Goal: Task Accomplishment & Management: Manage account settings

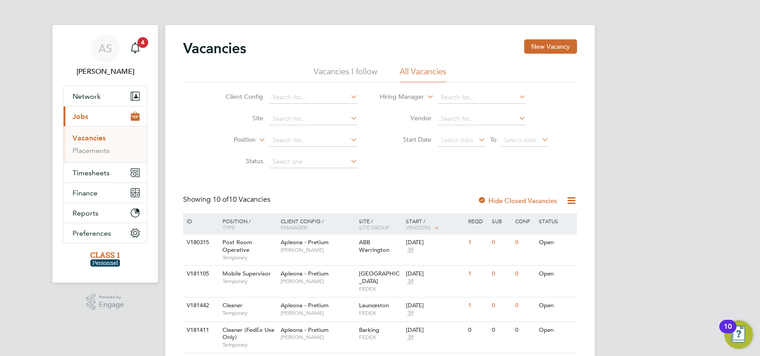
click at [88, 139] on link "Vacancies" at bounding box center [89, 138] width 33 height 9
click at [90, 149] on link "Placements" at bounding box center [91, 150] width 37 height 9
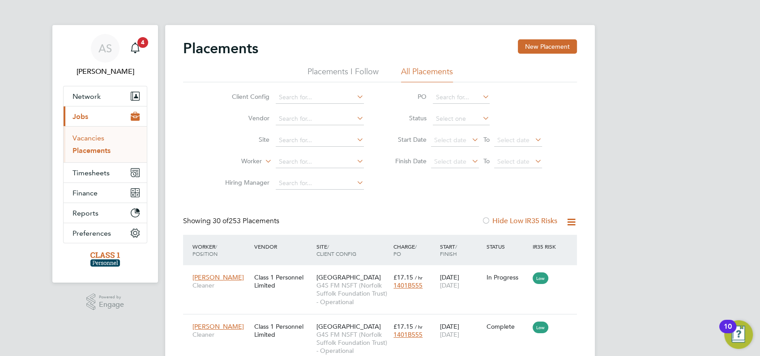
click at [85, 136] on link "Vacancies" at bounding box center [89, 138] width 32 height 9
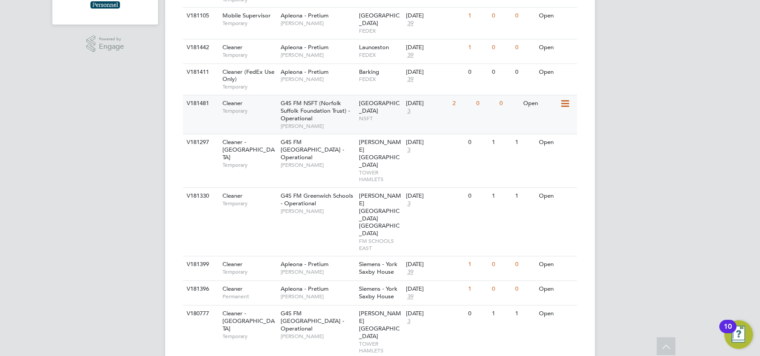
click at [191, 96] on div "V181481" at bounding box center [199, 103] width 31 height 17
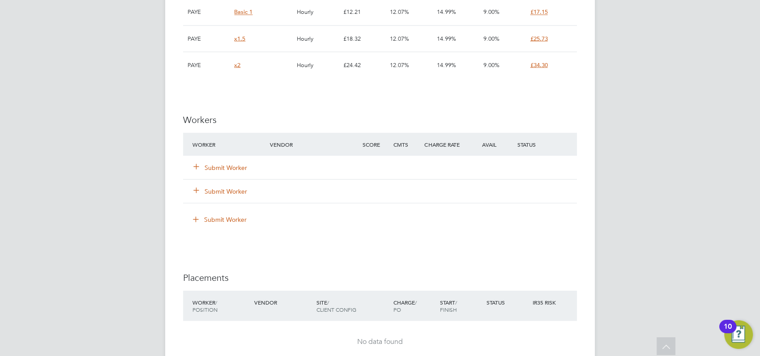
scroll to position [1645, 0]
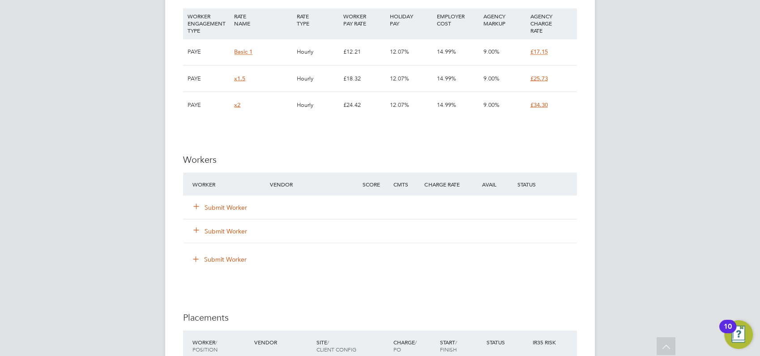
click at [223, 206] on button "Submit Worker" at bounding box center [221, 207] width 54 height 9
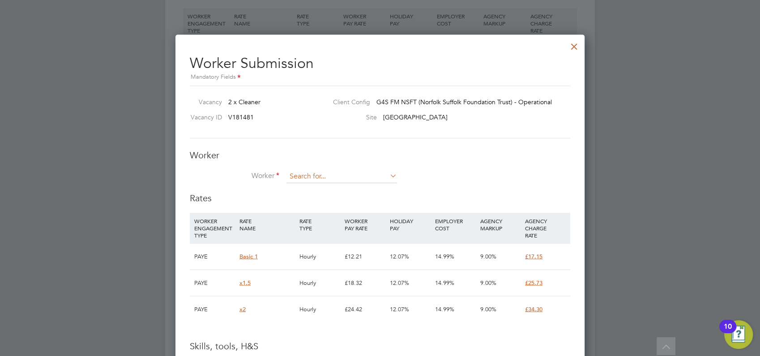
click at [298, 179] on input at bounding box center [341, 176] width 111 height 13
click at [311, 198] on li "Yu liana Killoh (YUKI29092025)" at bounding box center [344, 201] width 114 height 12
type input "Yuliana Killoh (YUKI29092025)"
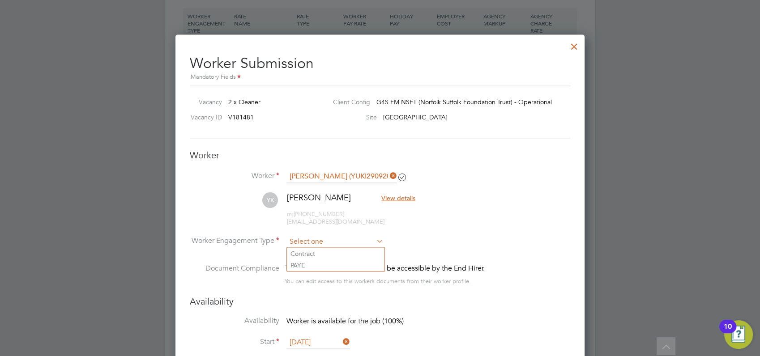
click at [311, 238] on input at bounding box center [334, 241] width 97 height 13
click at [300, 264] on li "PAYE" at bounding box center [336, 265] width 98 height 12
type input "PAYE"
click at [619, 179] on div at bounding box center [380, 178] width 760 height 356
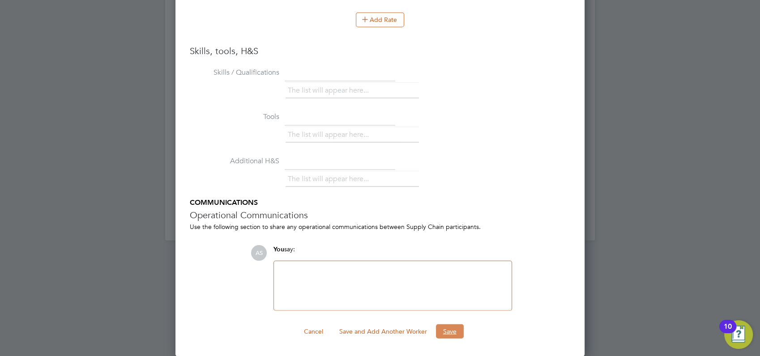
click at [446, 333] on button "Save" at bounding box center [450, 331] width 28 height 14
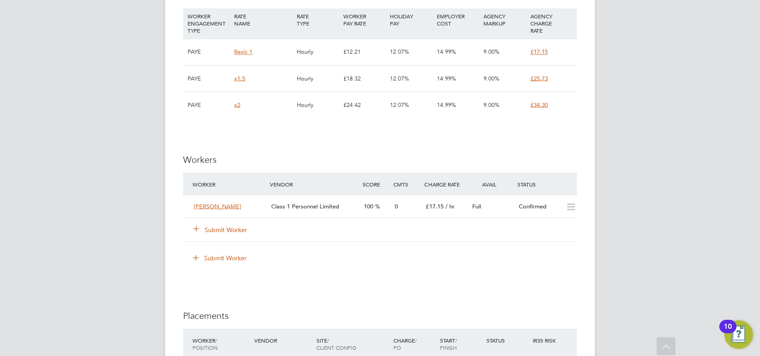
click at [223, 231] on button "Submit Worker" at bounding box center [221, 229] width 54 height 9
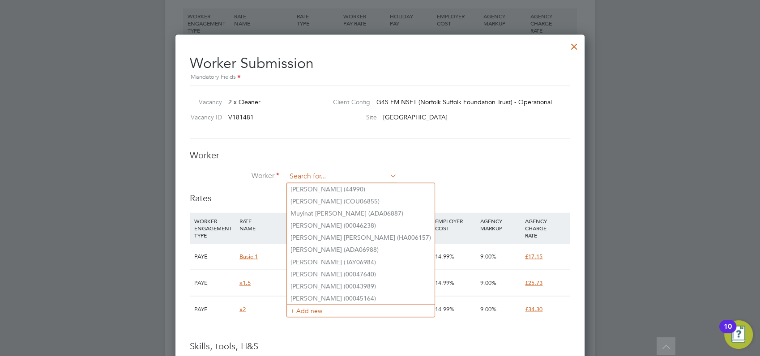
click at [310, 174] on input at bounding box center [341, 176] width 111 height 13
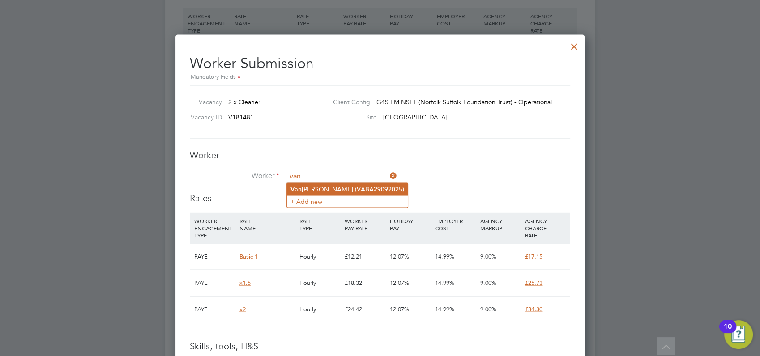
type input "van"
click at [314, 186] on li "Van essa Baah (VABA29092025)" at bounding box center [347, 189] width 121 height 12
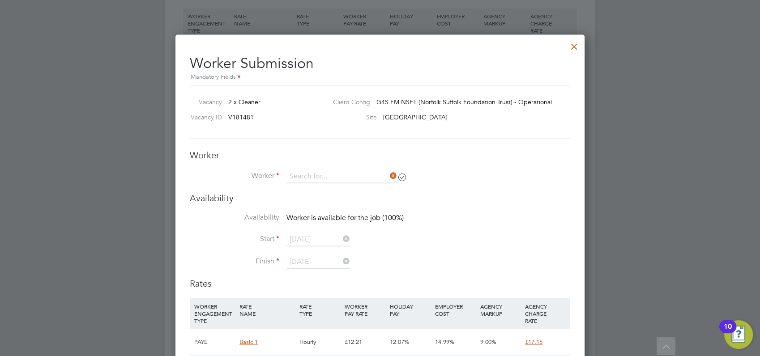
type input "Vanessa Baah (VABA29092025)"
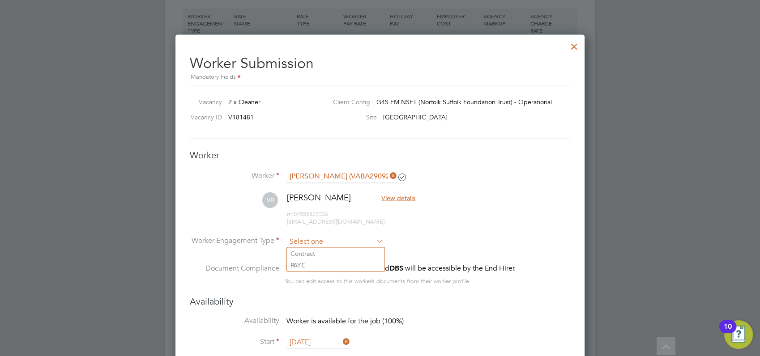
click at [315, 239] on input at bounding box center [334, 241] width 97 height 13
click at [297, 264] on li "PAYE" at bounding box center [336, 265] width 98 height 12
type input "PAYE"
click at [622, 206] on div at bounding box center [380, 178] width 760 height 356
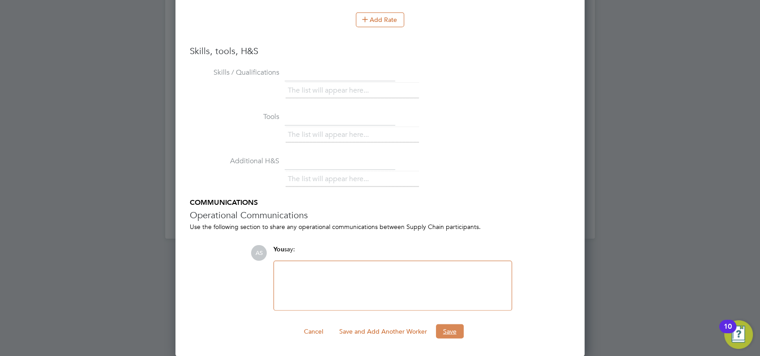
click at [452, 330] on button "Save" at bounding box center [450, 331] width 28 height 14
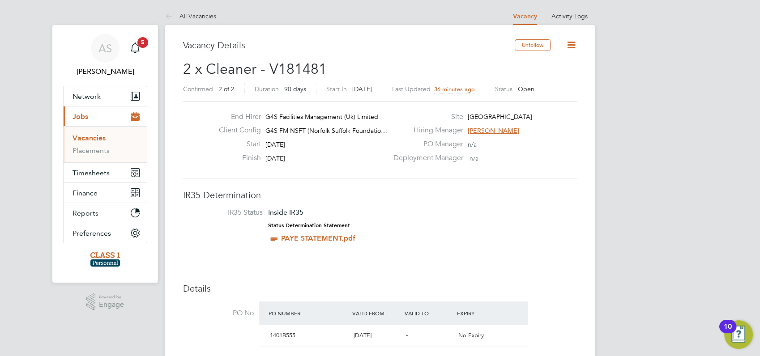
click at [82, 117] on span "Jobs" at bounding box center [81, 116] width 16 height 9
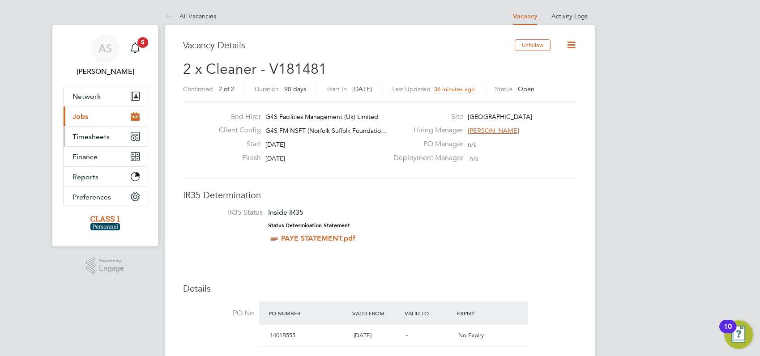
click at [84, 136] on span "Timesheets" at bounding box center [91, 136] width 37 height 9
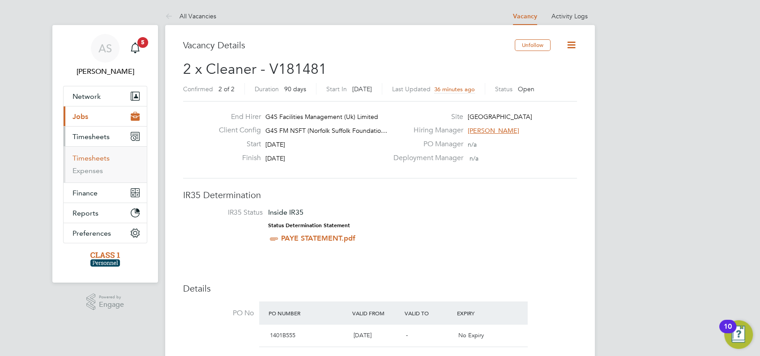
click at [90, 157] on link "Timesheets" at bounding box center [91, 158] width 37 height 9
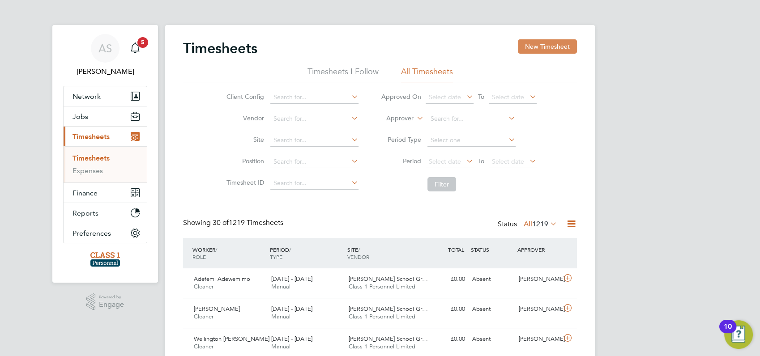
click at [544, 47] on button "New Timesheet" at bounding box center [547, 46] width 59 height 14
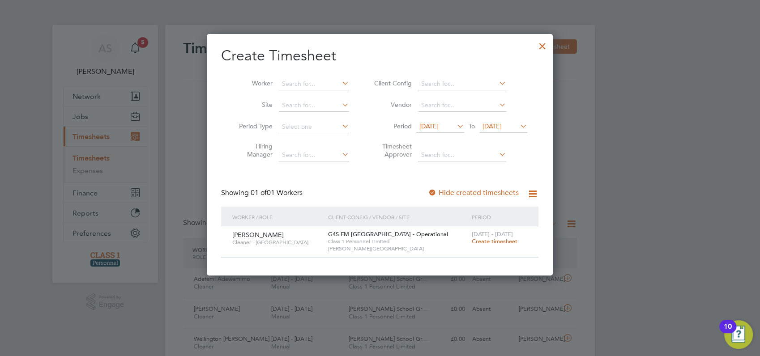
click at [490, 241] on span "Create timesheet" at bounding box center [495, 242] width 46 height 8
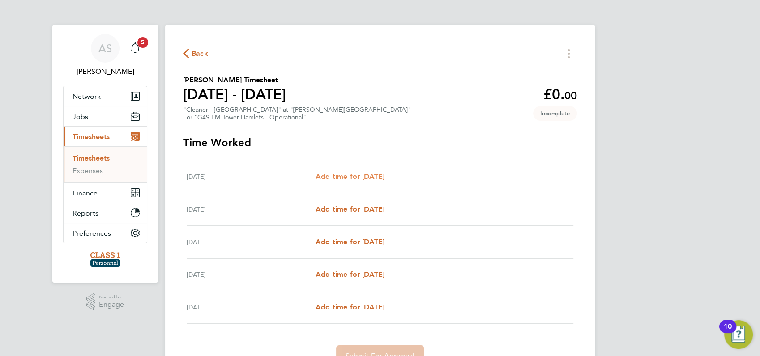
click at [356, 177] on span "Add time for Mon 22 Sep" at bounding box center [350, 176] width 69 height 9
select select "60"
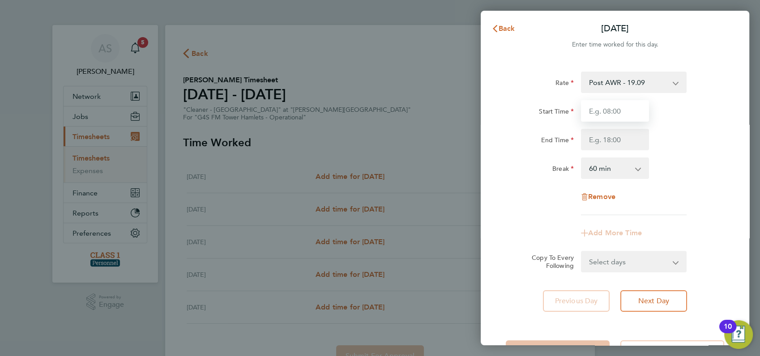
click at [611, 114] on input "Start Time" at bounding box center [615, 110] width 68 height 21
type input "03:30"
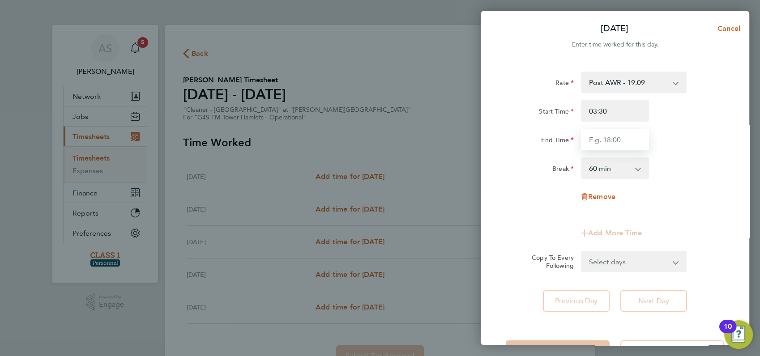
click at [598, 140] on input "End Time" at bounding box center [615, 139] width 68 height 21
type input "19:30"
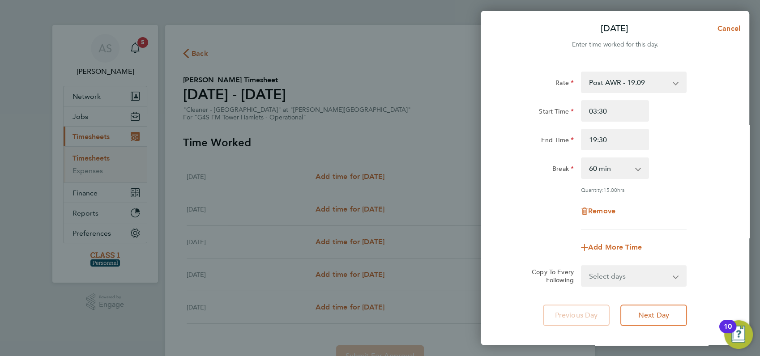
click at [682, 135] on div "End Time 19:30" at bounding box center [615, 139] width 226 height 21
click at [634, 166] on select "0 min 15 min 30 min 45 min 60 min 75 min 90 min" at bounding box center [609, 168] width 55 height 20
select select "0"
click at [582, 158] on select "0 min 15 min 30 min 45 min 60 min 75 min 90 min" at bounding box center [609, 168] width 55 height 20
click at [682, 167] on div "Break 0 min 15 min 30 min 45 min 60 min 75 min 90 min" at bounding box center [615, 168] width 226 height 21
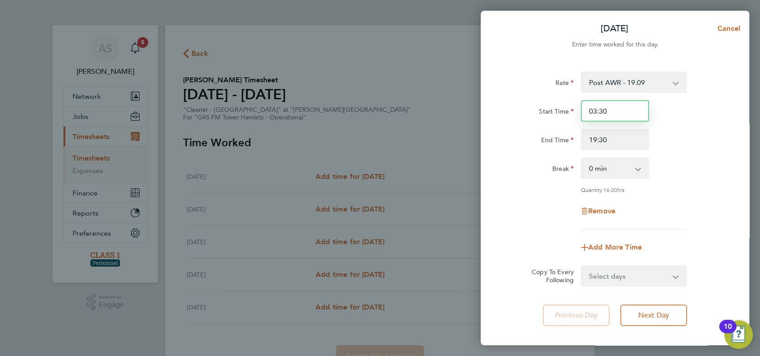
click at [610, 108] on input "03:30" at bounding box center [615, 110] width 68 height 21
type input "0"
type input "13:30"
click at [684, 112] on div "Start Time 13:30" at bounding box center [615, 110] width 226 height 21
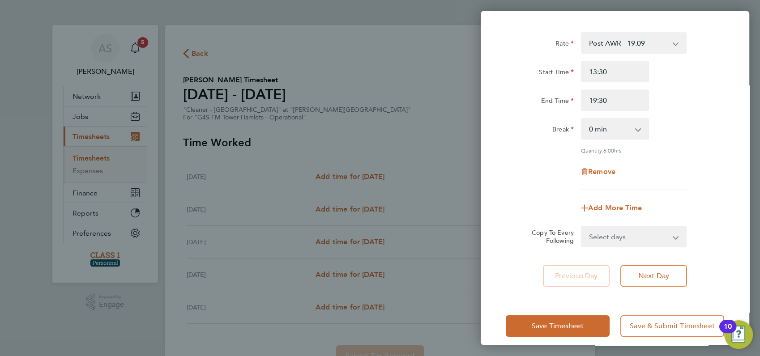
scroll to position [48, 0]
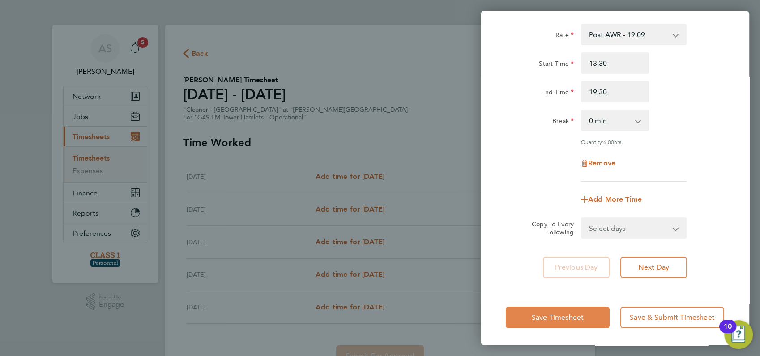
click at [559, 315] on span "Save Timesheet" at bounding box center [558, 317] width 52 height 9
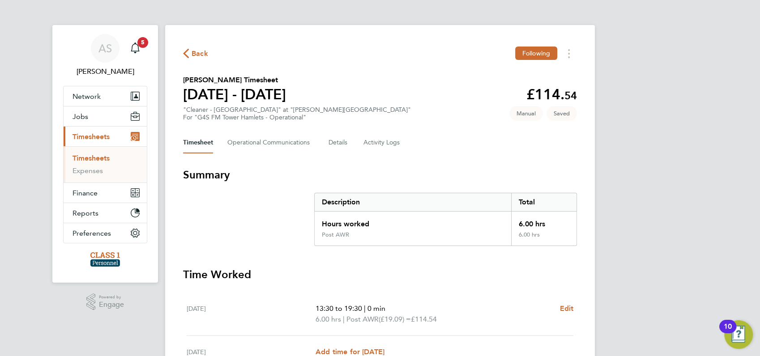
click at [655, 262] on div "AS Angela Sabaroche Notifications 5 Applications: Network Businesses Sites Work…" at bounding box center [380, 273] width 760 height 546
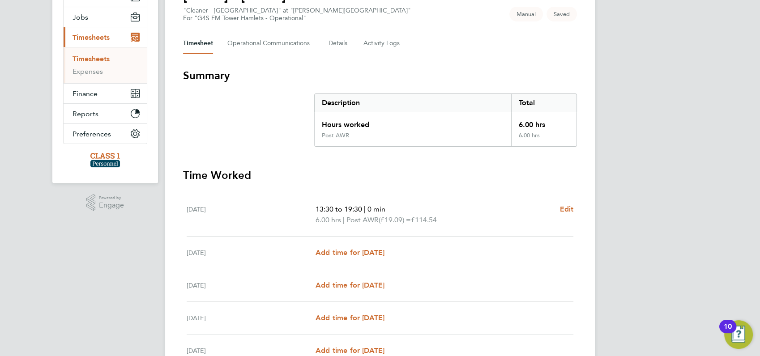
scroll to position [188, 0]
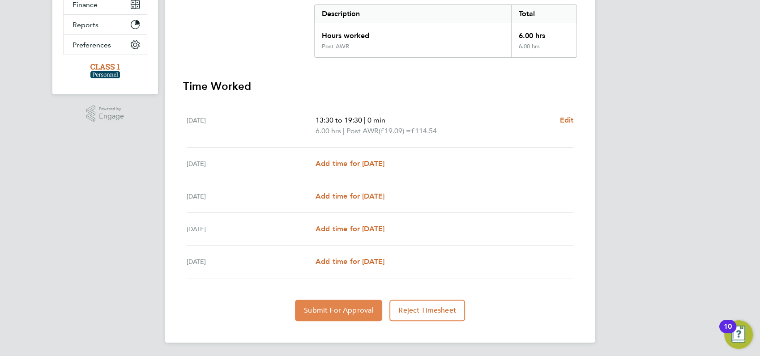
click at [354, 310] on span "Submit For Approval" at bounding box center [338, 310] width 69 height 9
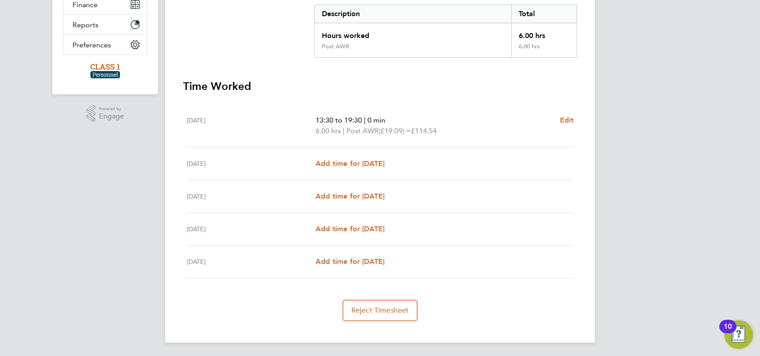
click at [676, 67] on div "AS Angela Sabaroche Notifications 5 Applications: Network Businesses Sites Work…" at bounding box center [380, 85] width 760 height 546
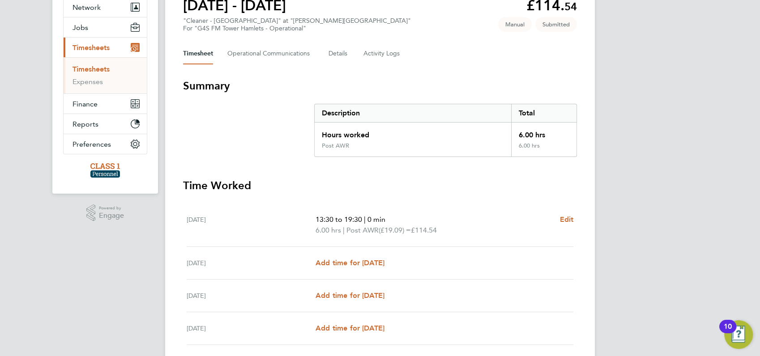
scroll to position [0, 0]
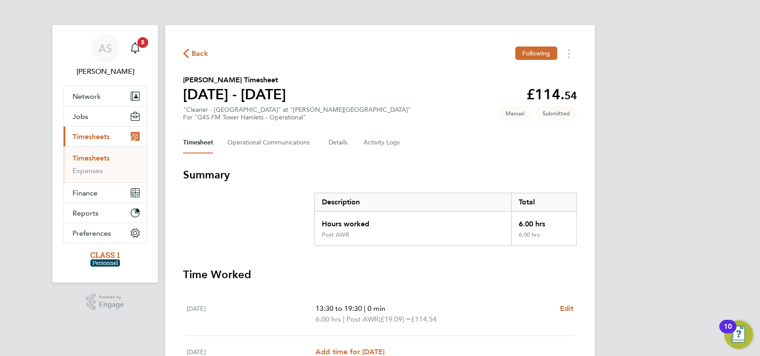
click at [90, 133] on span "Timesheets" at bounding box center [91, 136] width 37 height 9
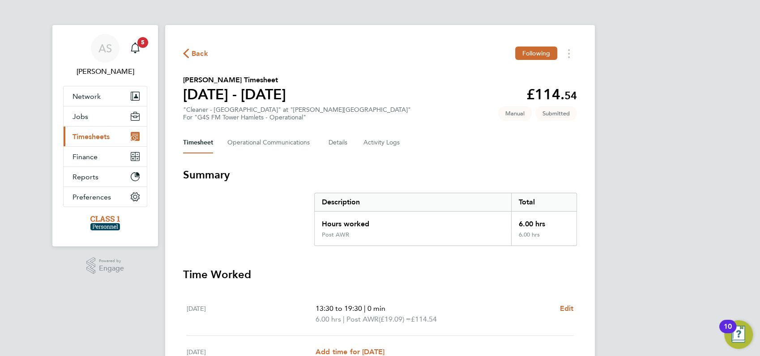
click at [90, 137] on span "Timesheets" at bounding box center [91, 136] width 37 height 9
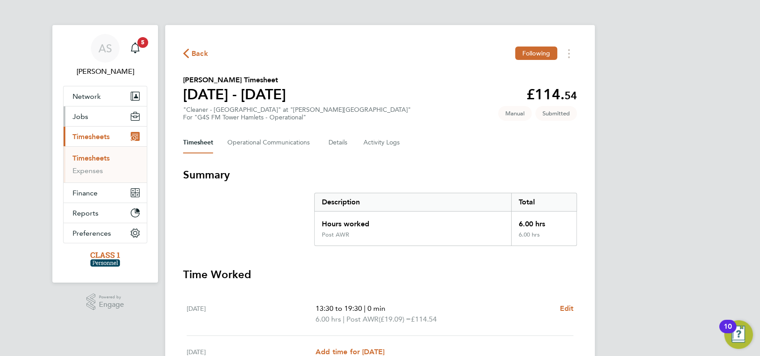
click at [74, 117] on span "Jobs" at bounding box center [81, 116] width 16 height 9
